Goal: Navigation & Orientation: Find specific page/section

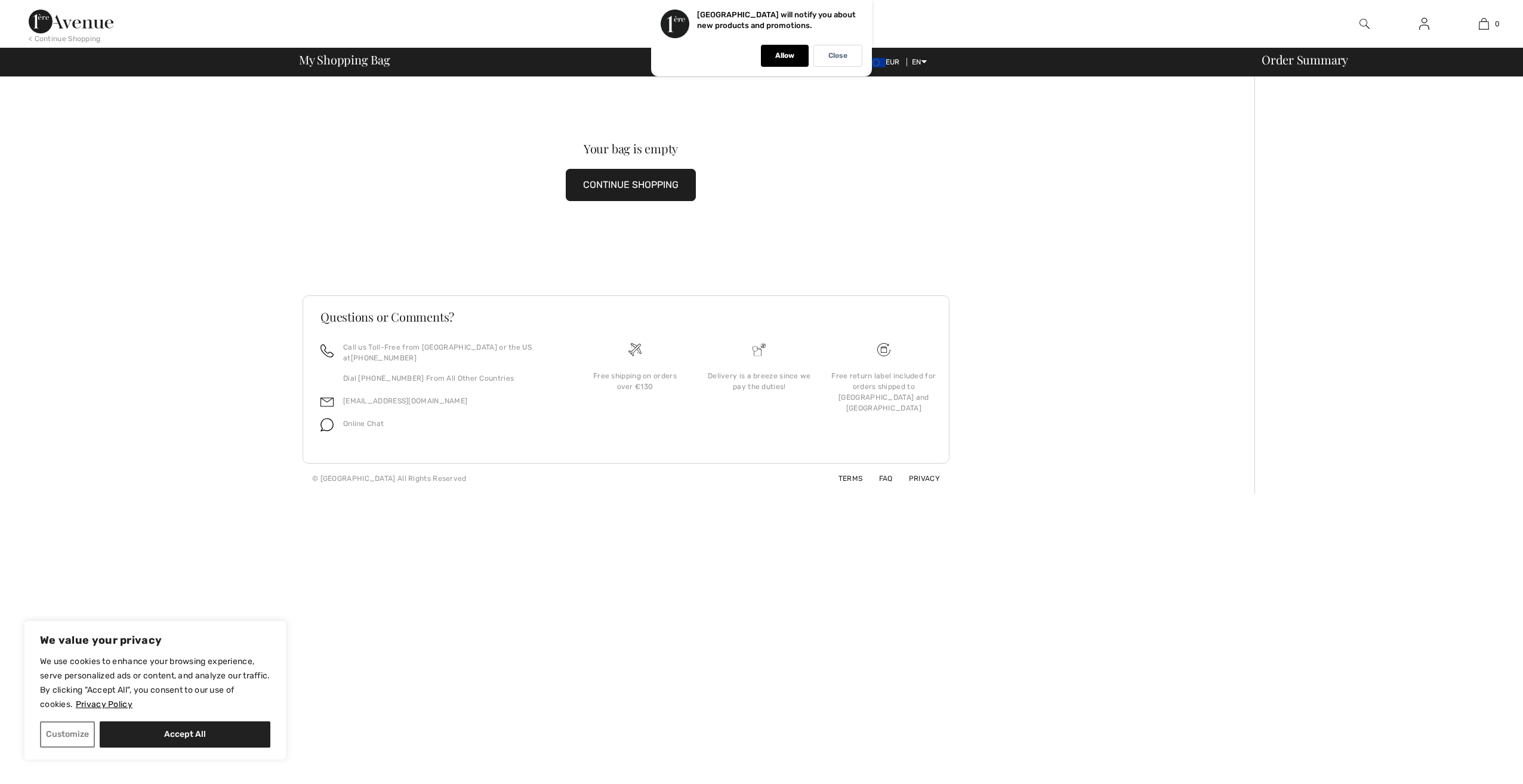
click at [650, 183] on button "CONTINUE SHOPPING" at bounding box center [630, 185] width 130 height 32
click at [785, 52] on p "Allow" at bounding box center [784, 55] width 19 height 9
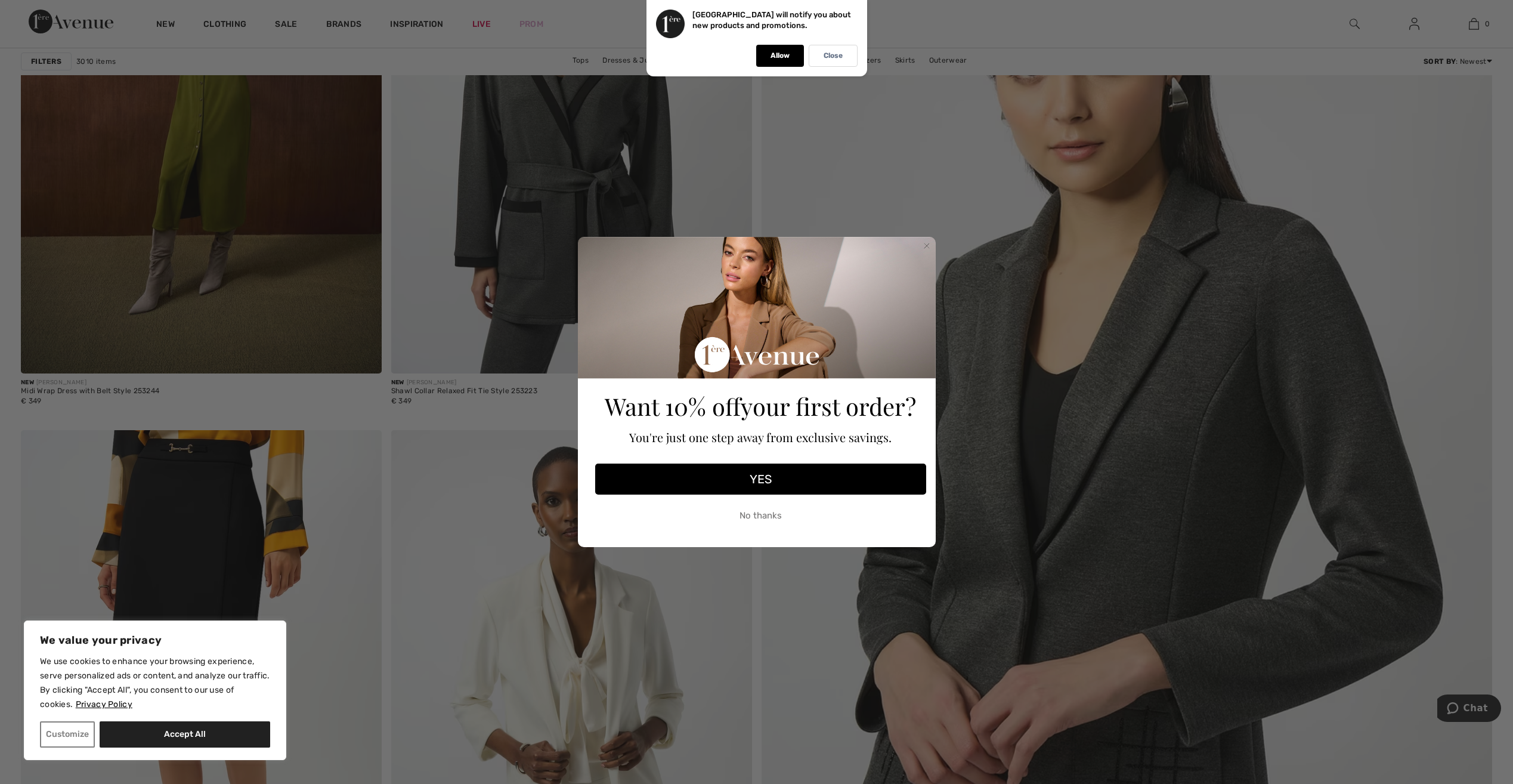
scroll to position [418, 0]
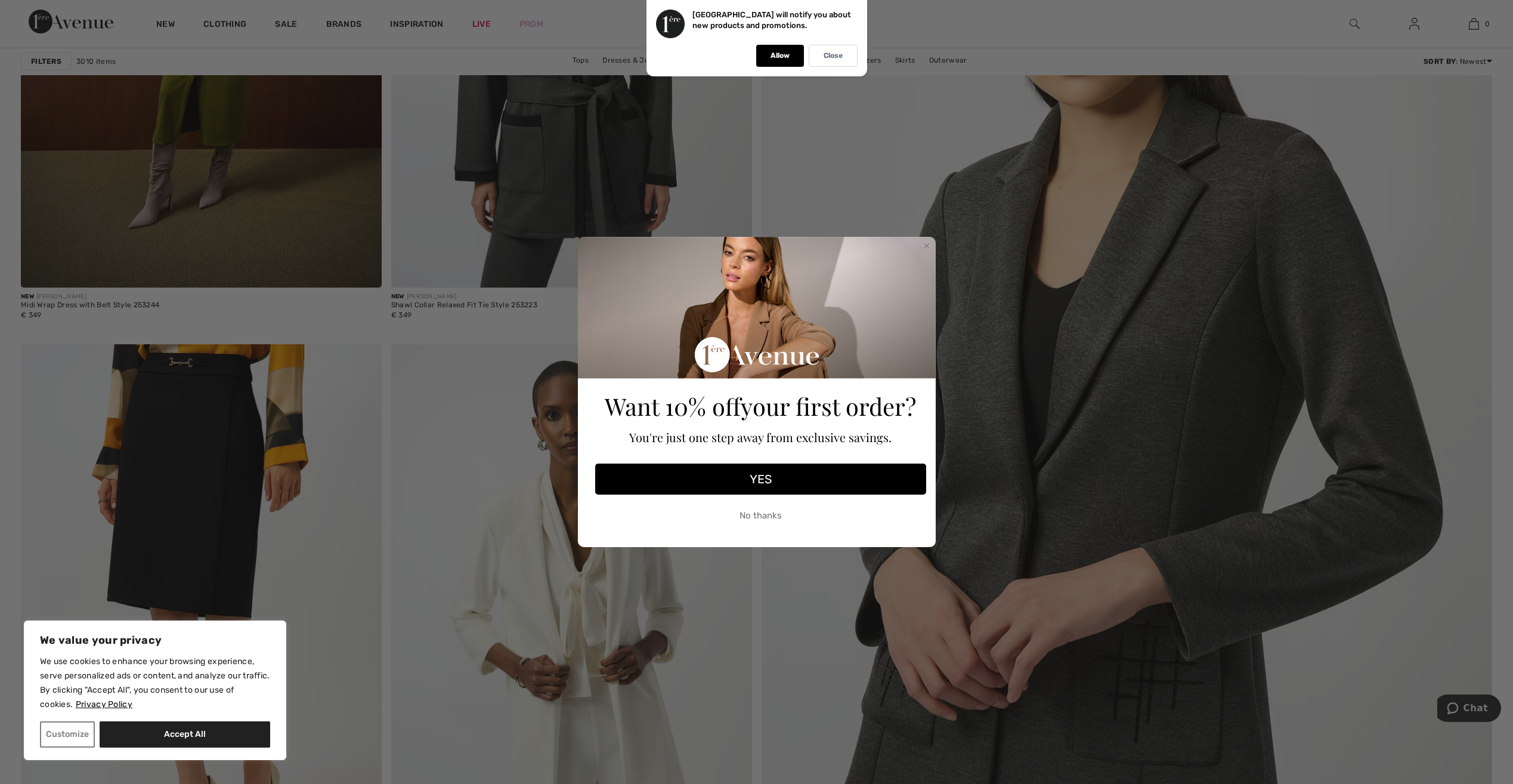
click at [723, 483] on button "YES" at bounding box center [761, 479] width 331 height 31
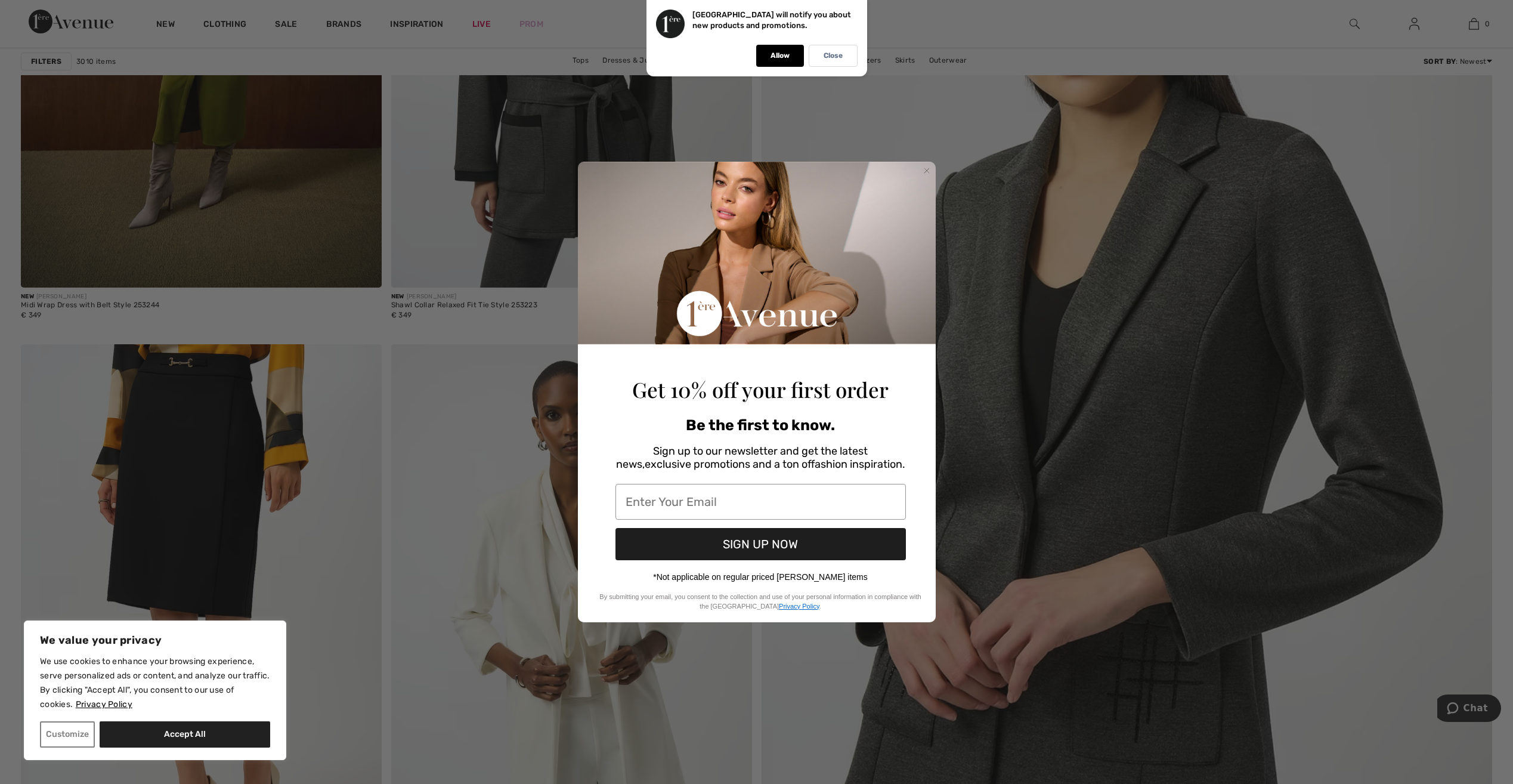
click at [926, 166] on circle "Close dialog" at bounding box center [927, 171] width 11 height 11
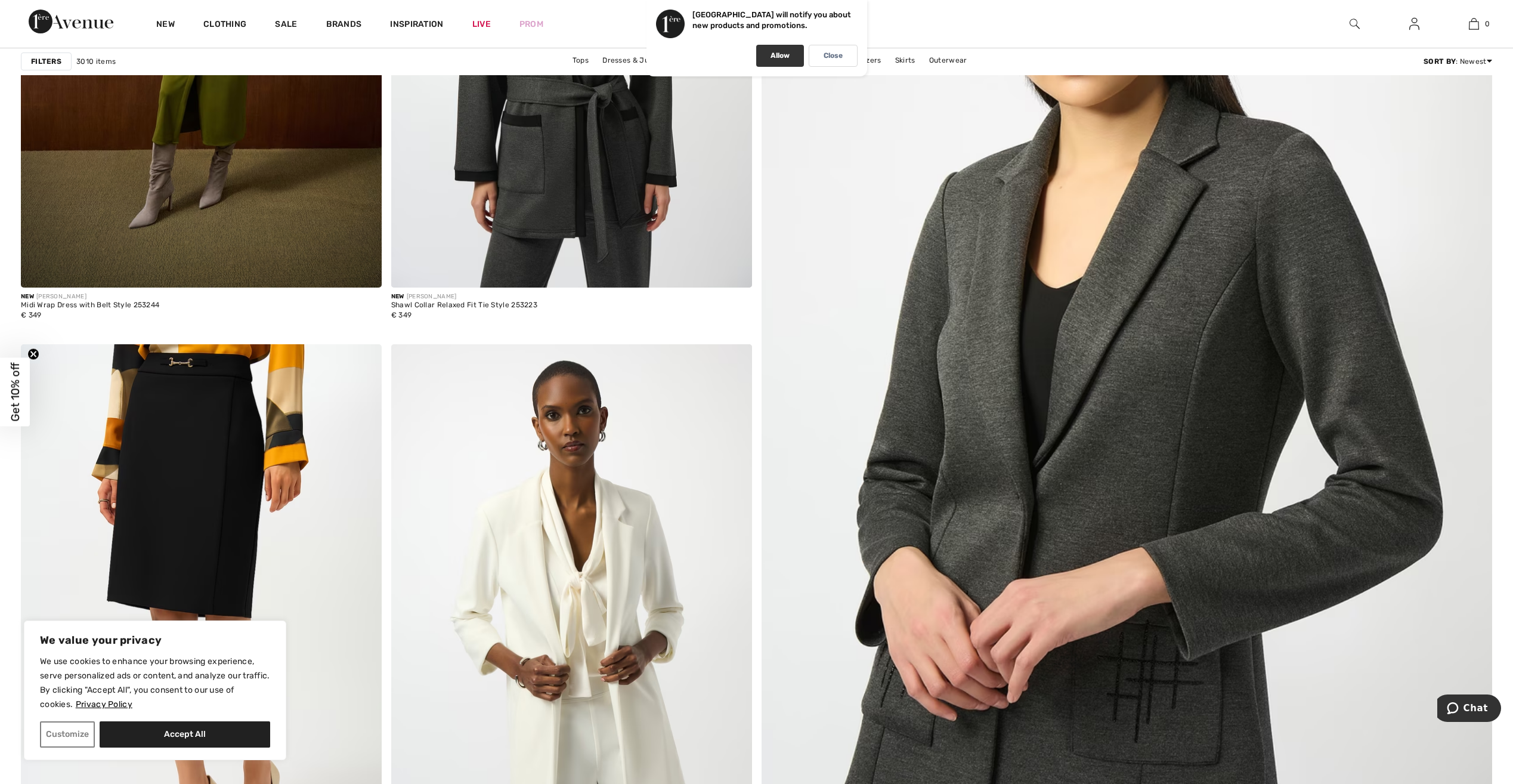
click at [784, 59] on p "Allow" at bounding box center [780, 55] width 19 height 9
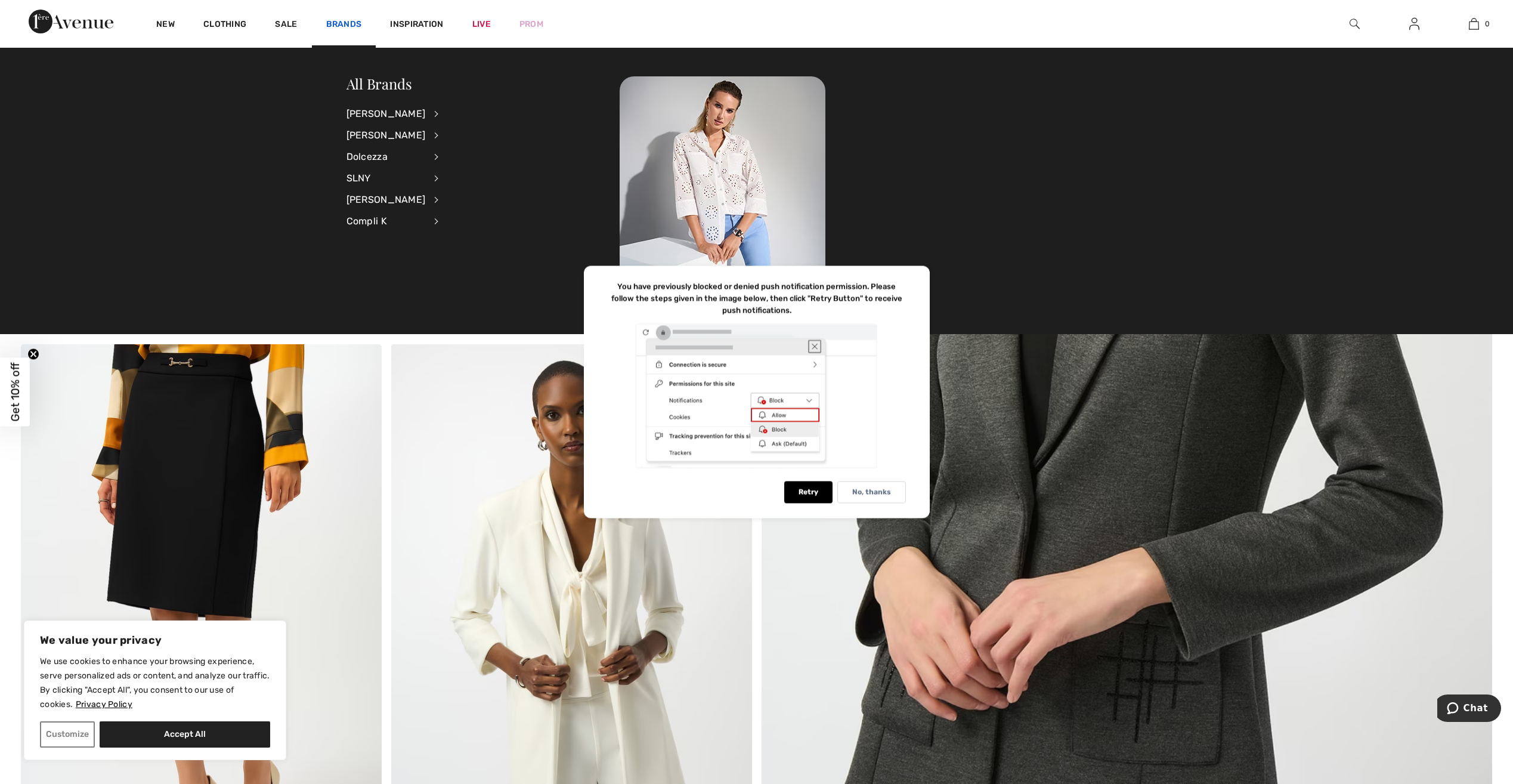
click at [338, 19] on link "Brands" at bounding box center [344, 25] width 36 height 12
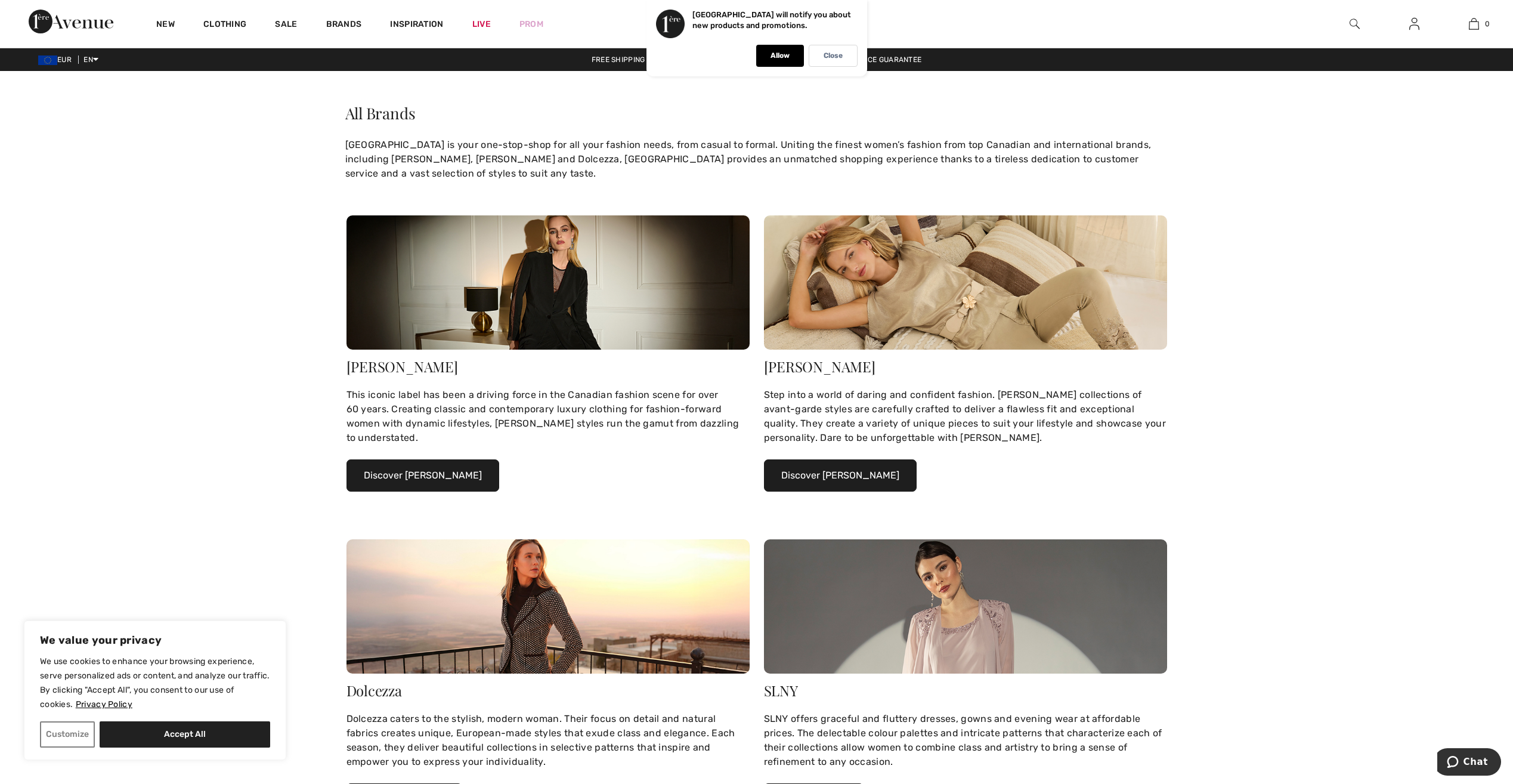
click at [417, 471] on button "Discover Joseph Ribkoff" at bounding box center [422, 476] width 152 height 32
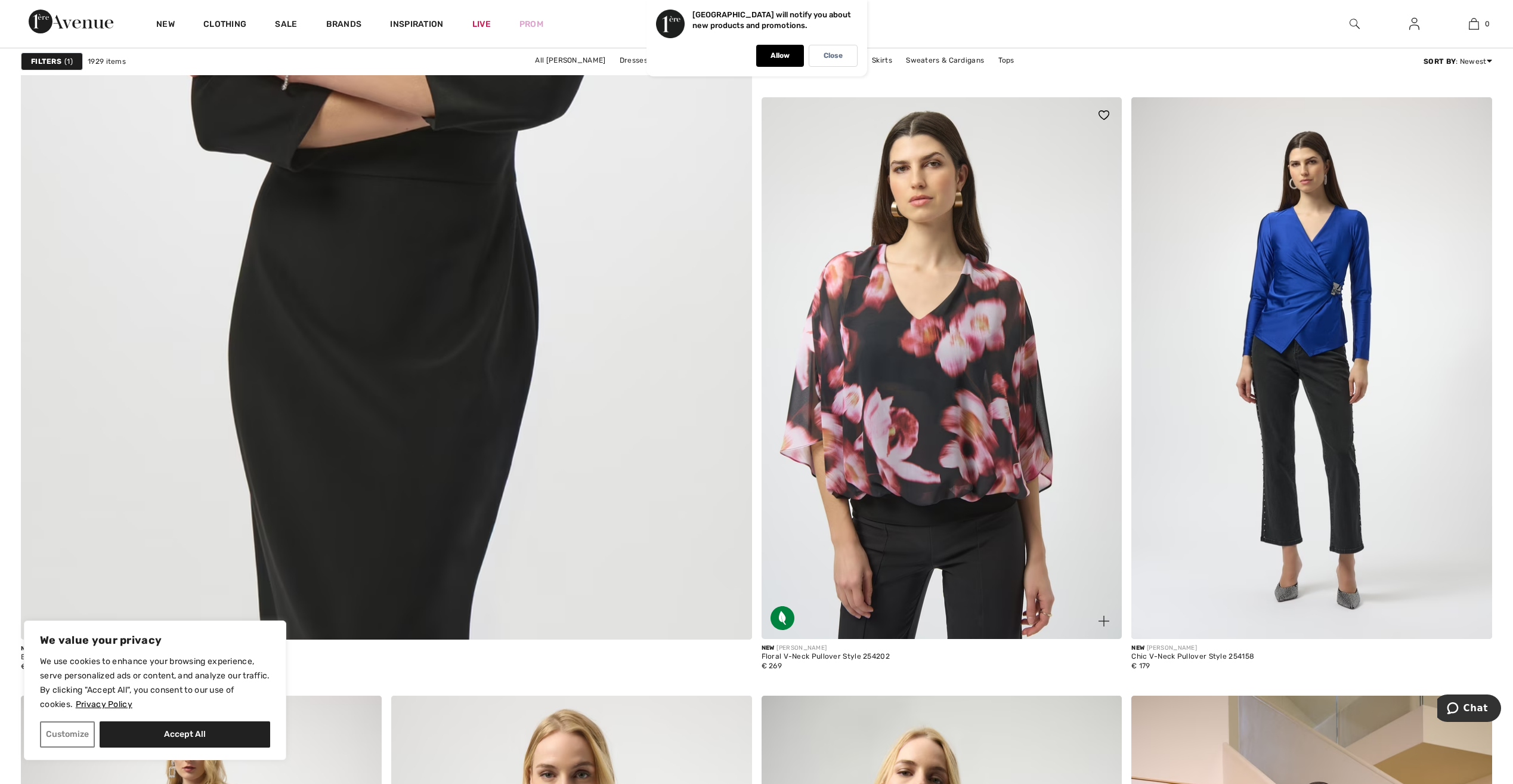
scroll to position [5726, 0]
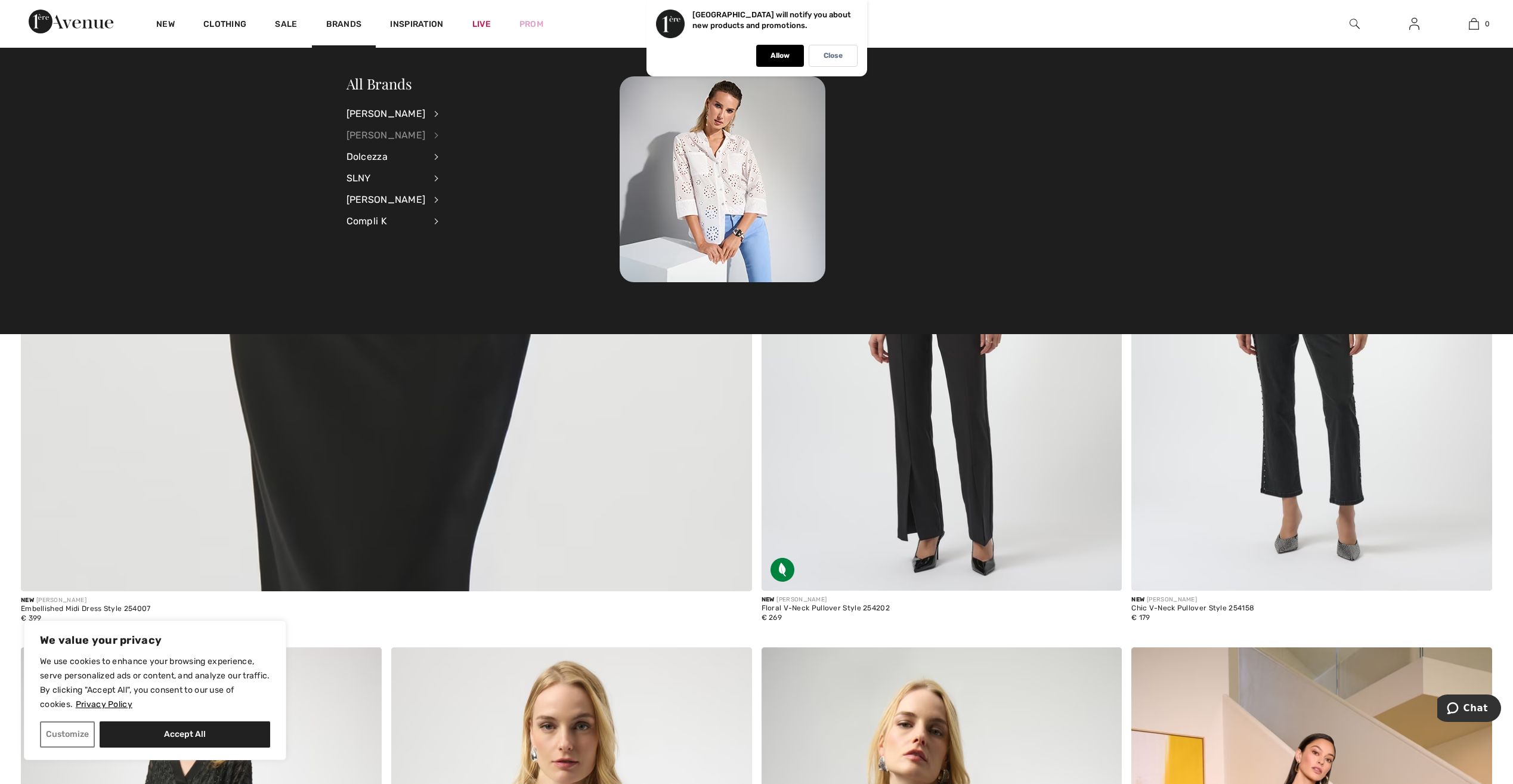
click at [368, 133] on div "[PERSON_NAME]" at bounding box center [385, 135] width 79 height 22
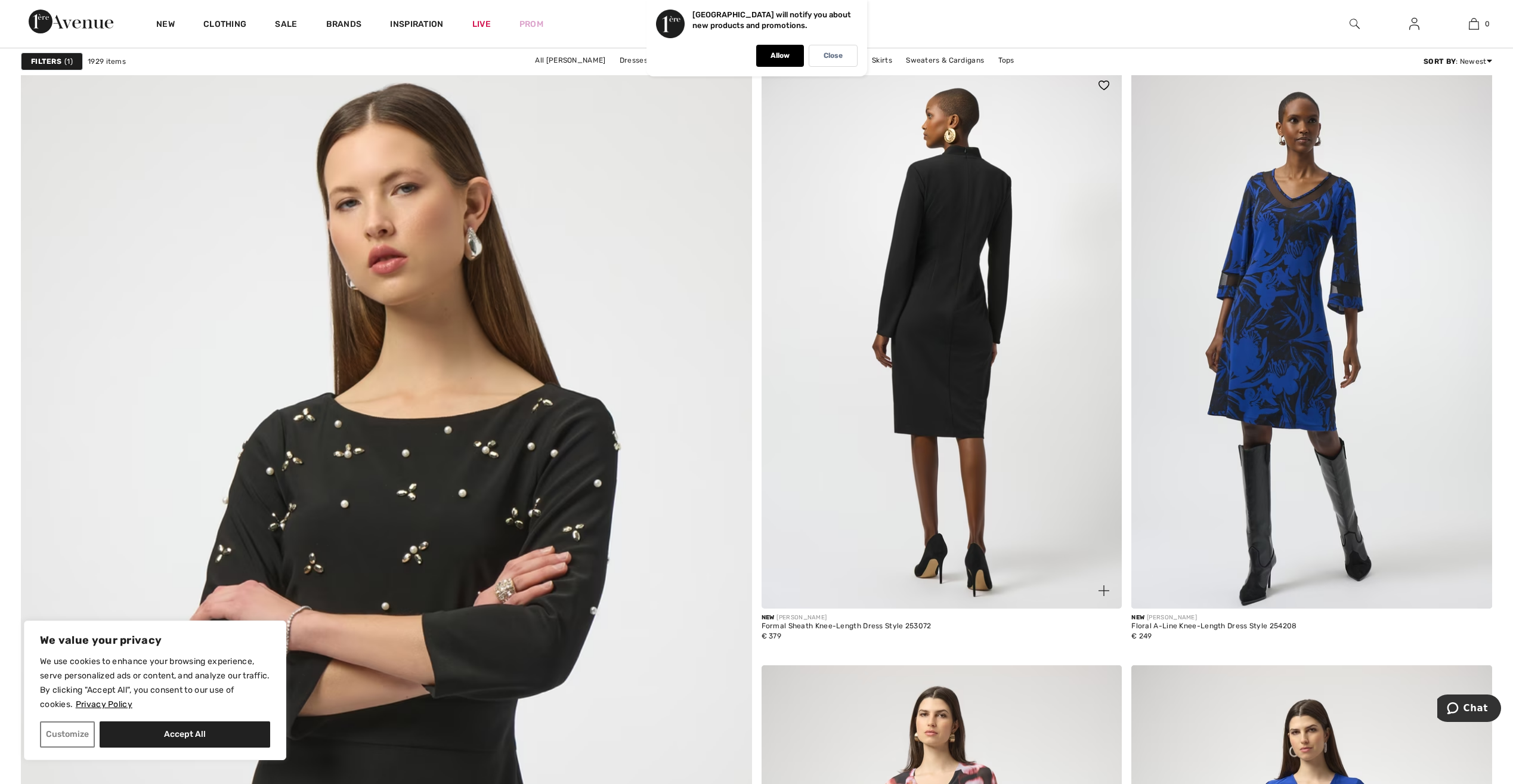
scroll to position [5249, 0]
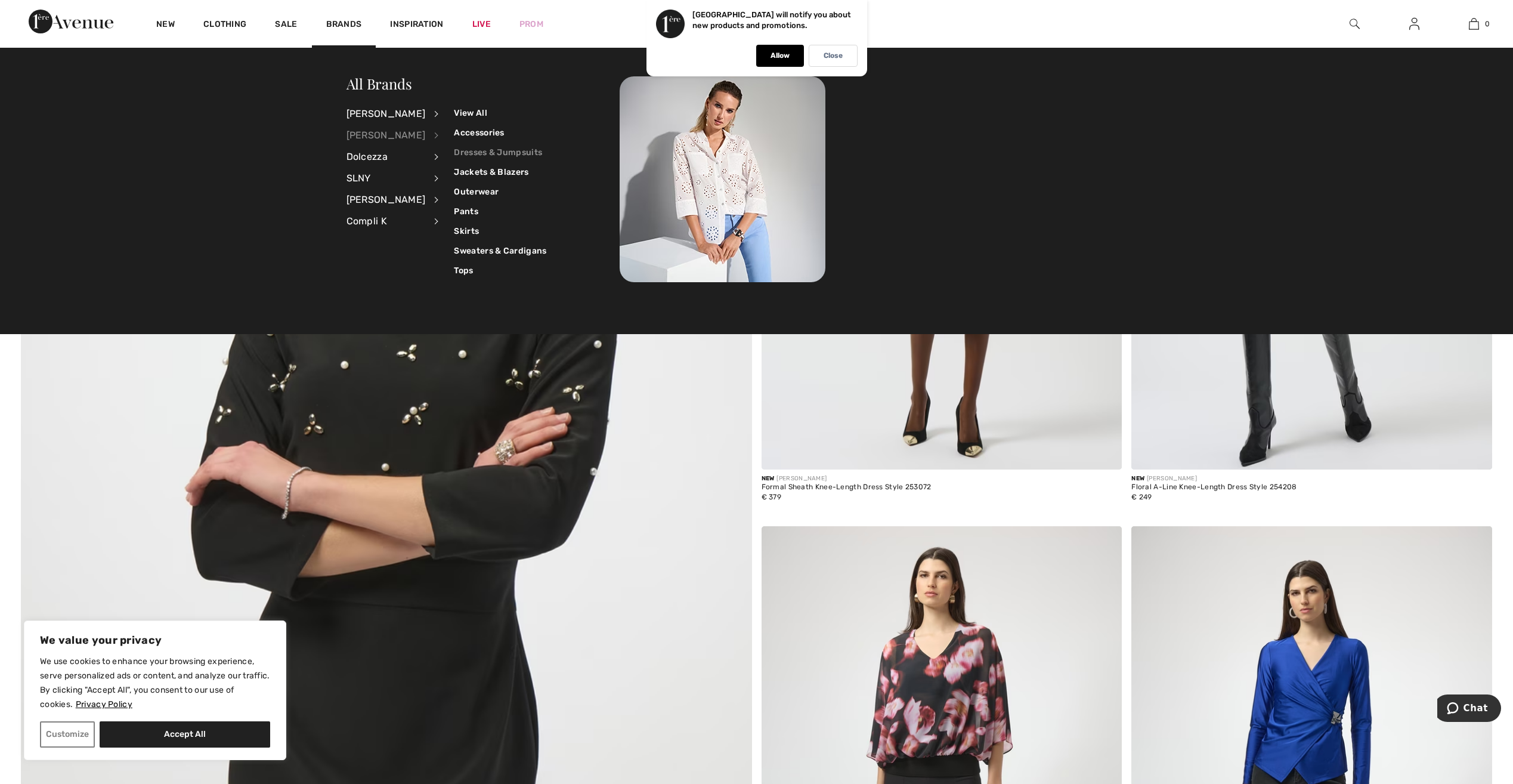
click at [474, 152] on link "Dresses & Jumpsuits" at bounding box center [500, 152] width 92 height 20
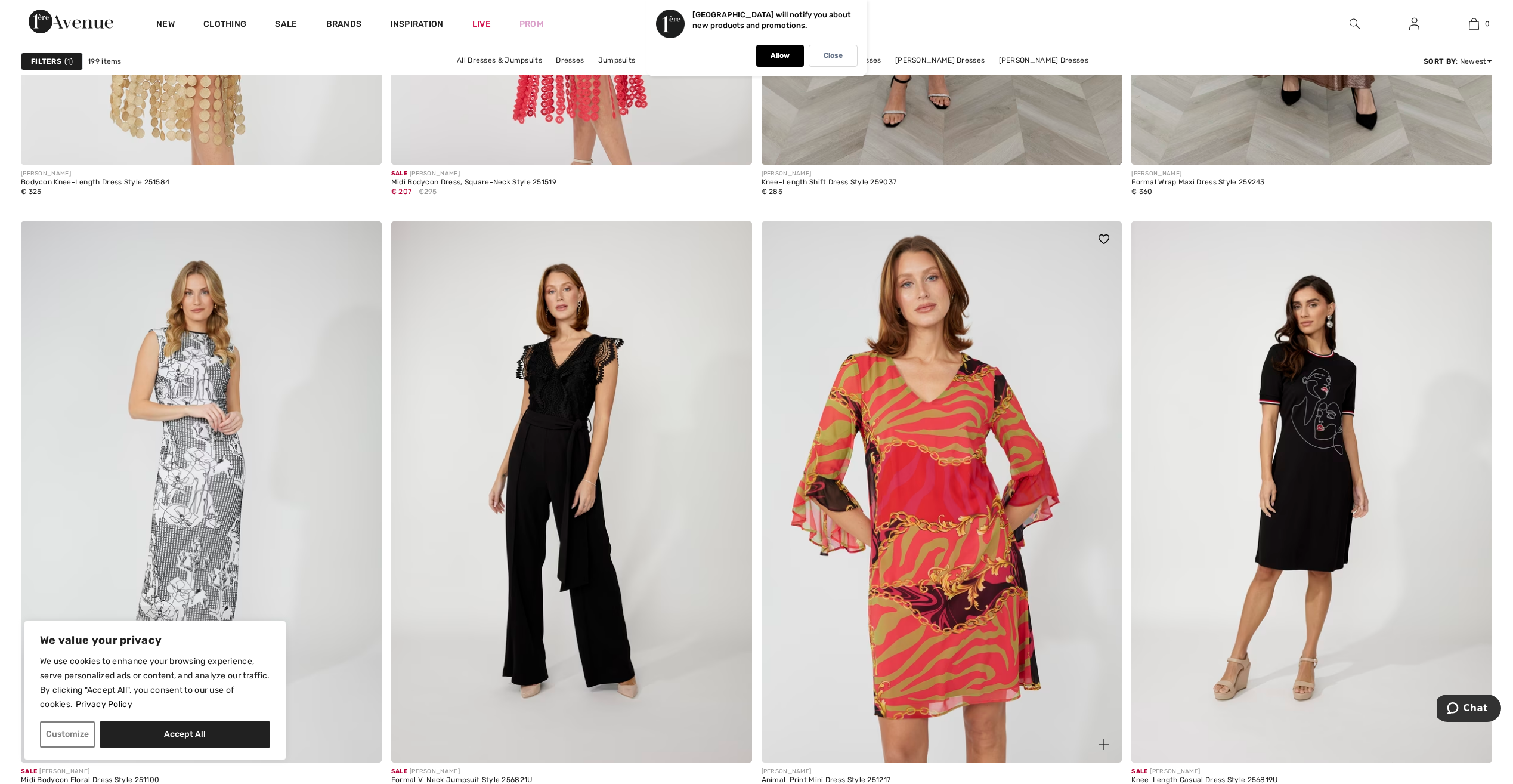
scroll to position [8418, 0]
